Goal: Information Seeking & Learning: Check status

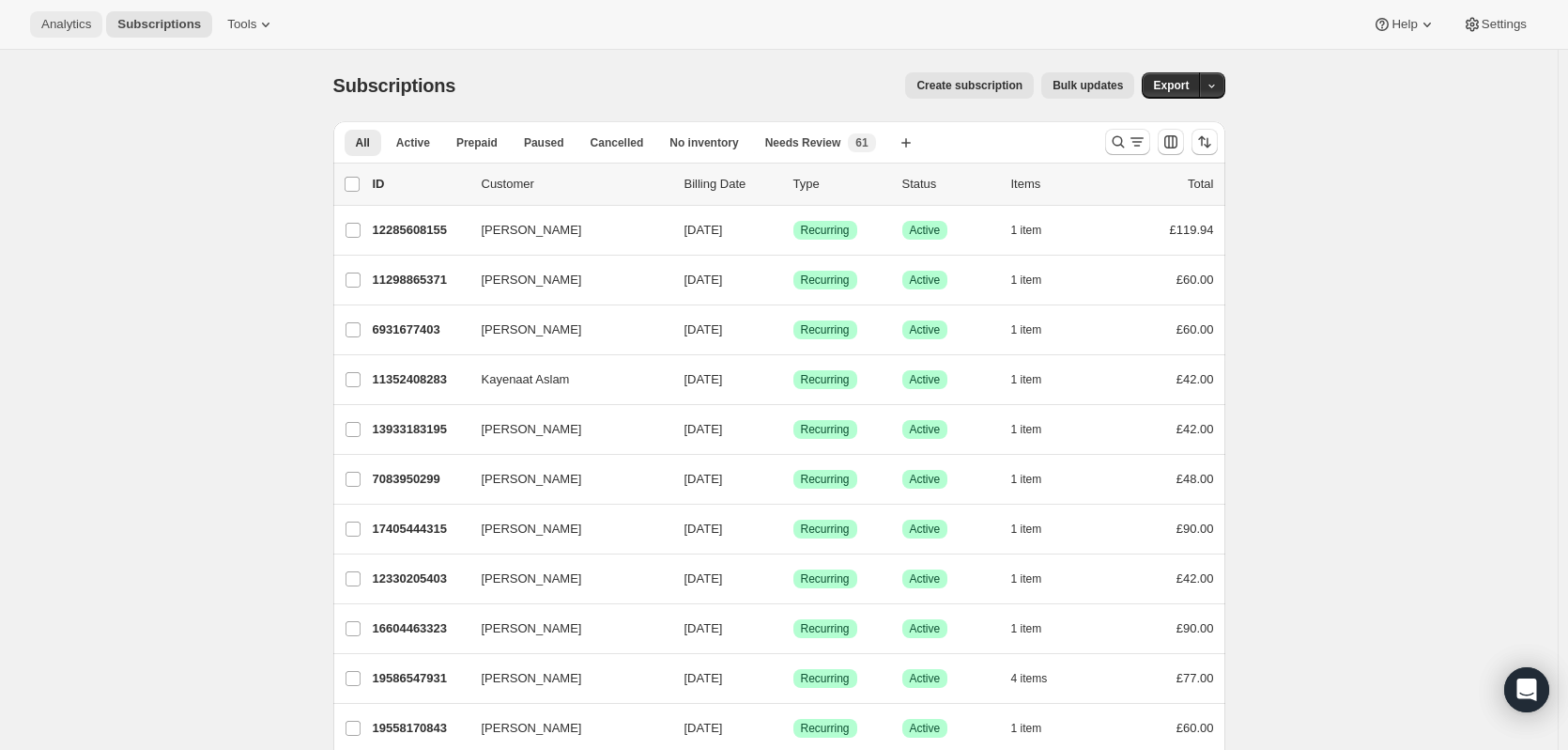
click at [58, 11] on button "Analytics" at bounding box center [66, 24] width 72 height 27
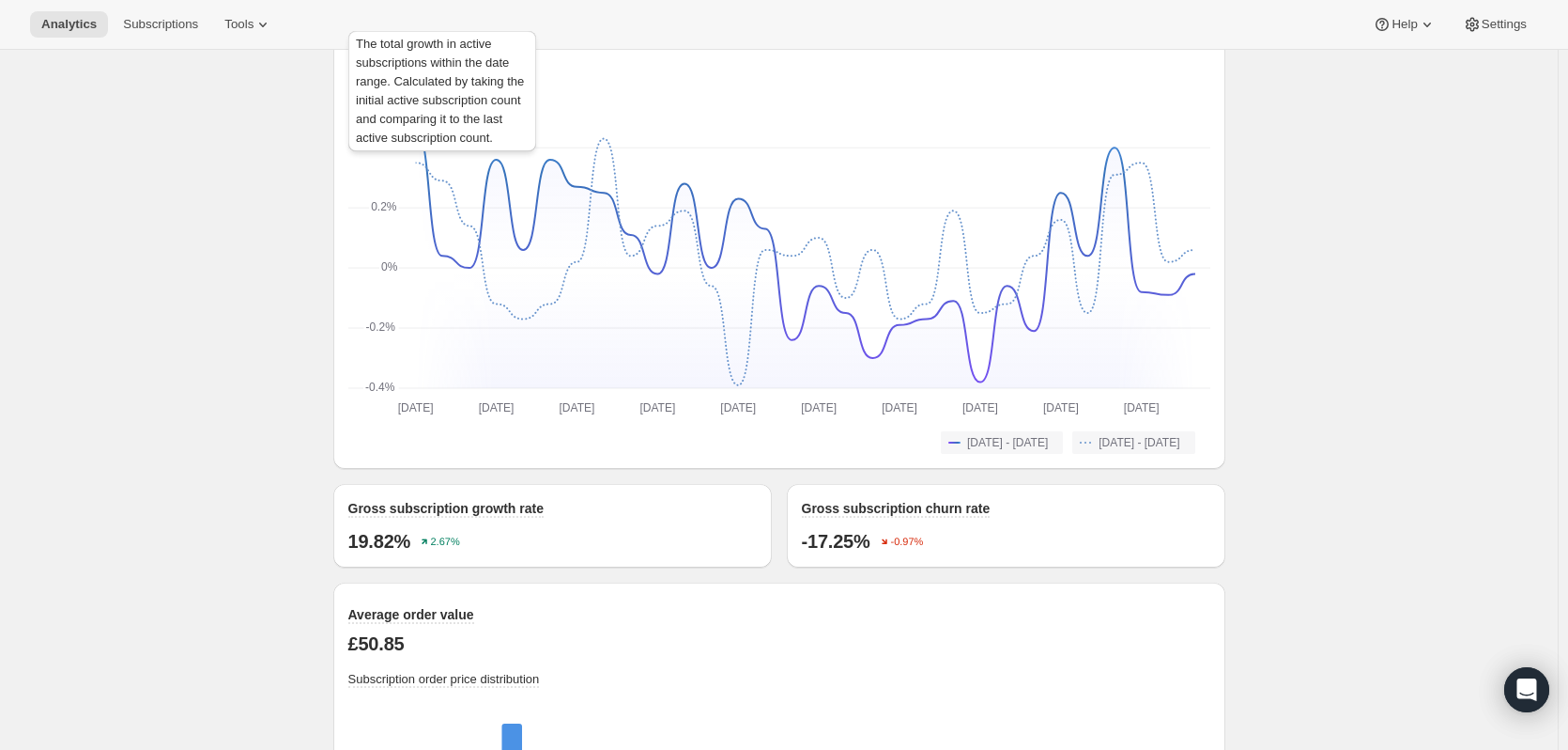
scroll to position [1409, 0]
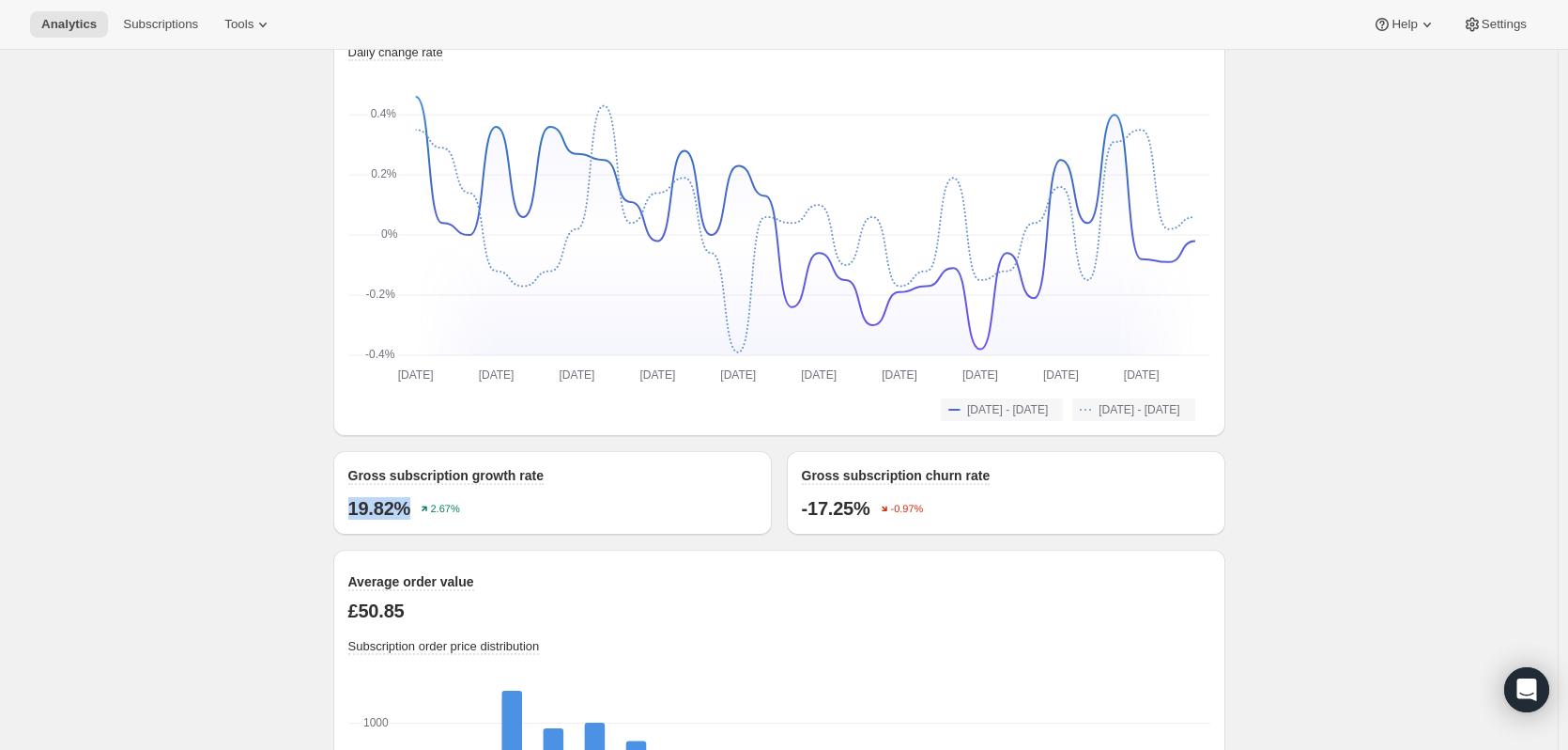
drag, startPoint x: 417, startPoint y: 503, endPoint x: 352, endPoint y: 502, distance: 65.0
click at [352, 502] on div "Gross subscription growth rate 19.82% 2.67%" at bounding box center [553, 493] width 438 height 84
copy p "19.82%"
